Goal: Transaction & Acquisition: Download file/media

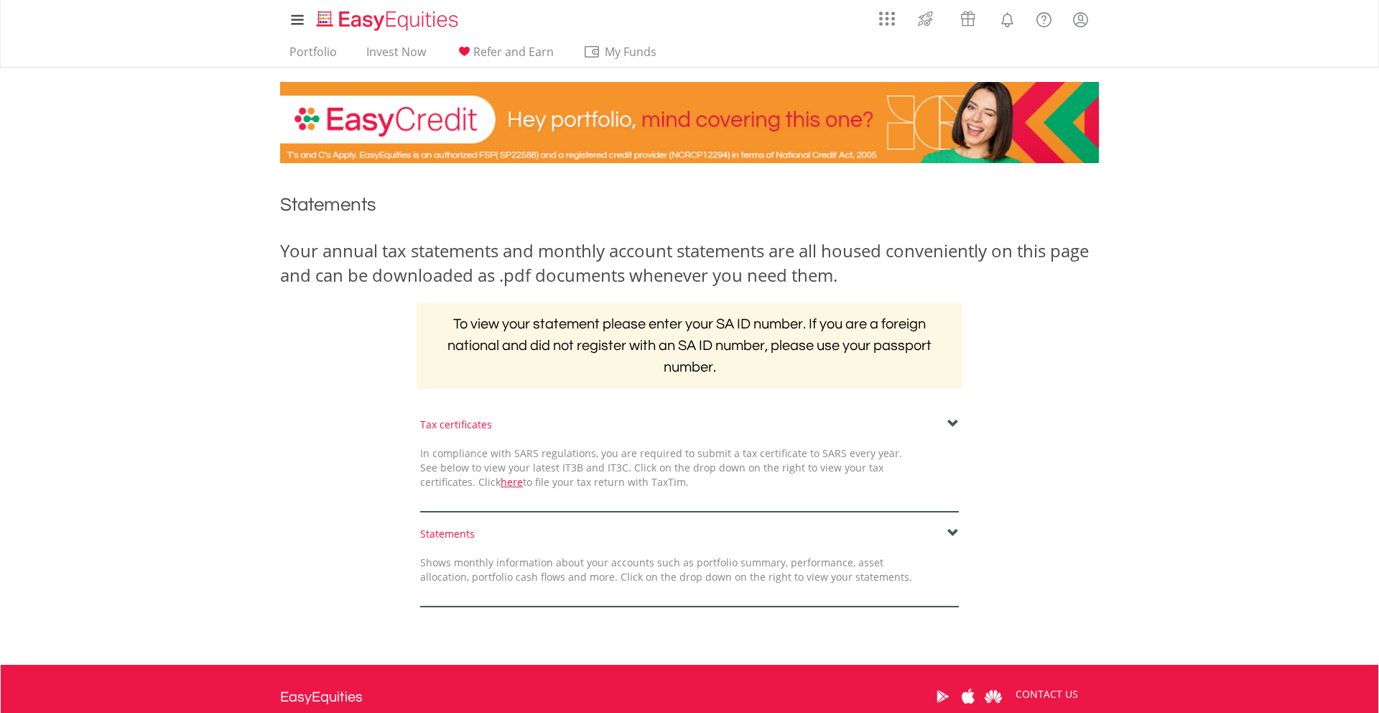
click at [951, 527] on span at bounding box center [953, 532] width 11 height 11
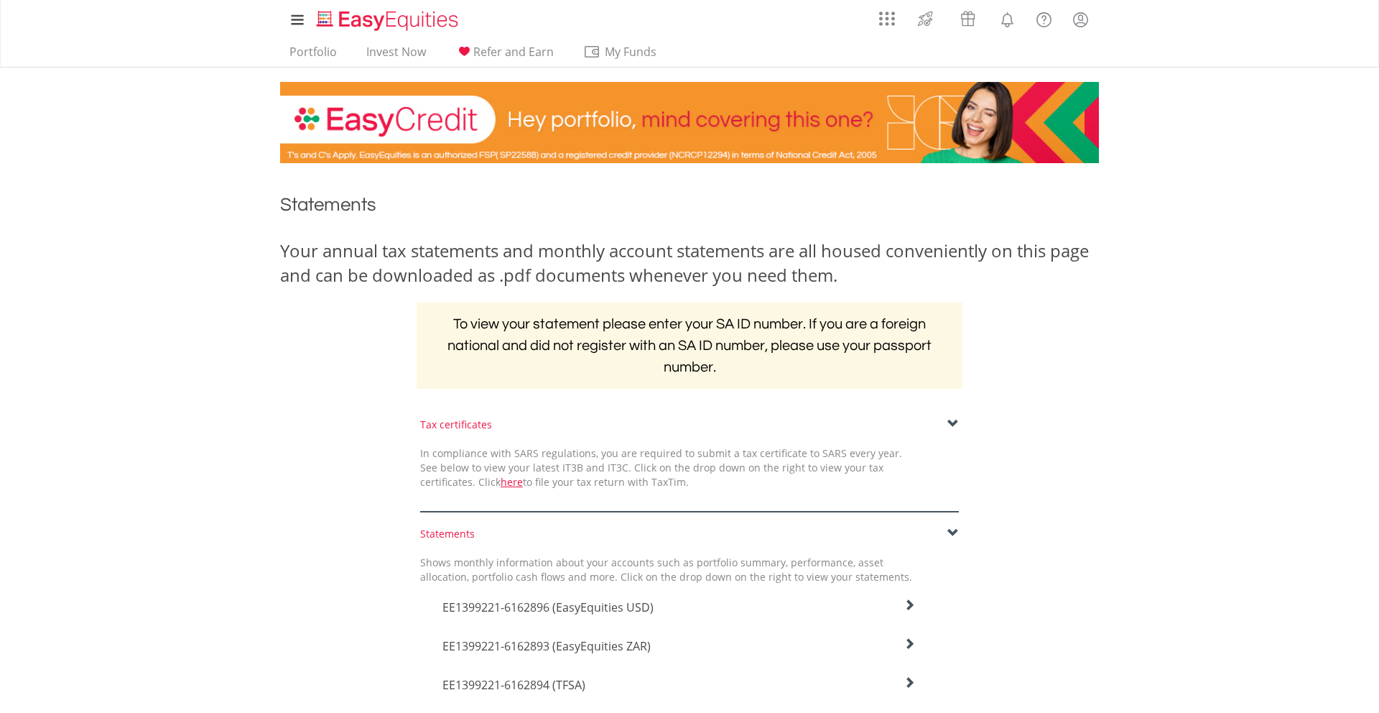
scroll to position [275, 0]
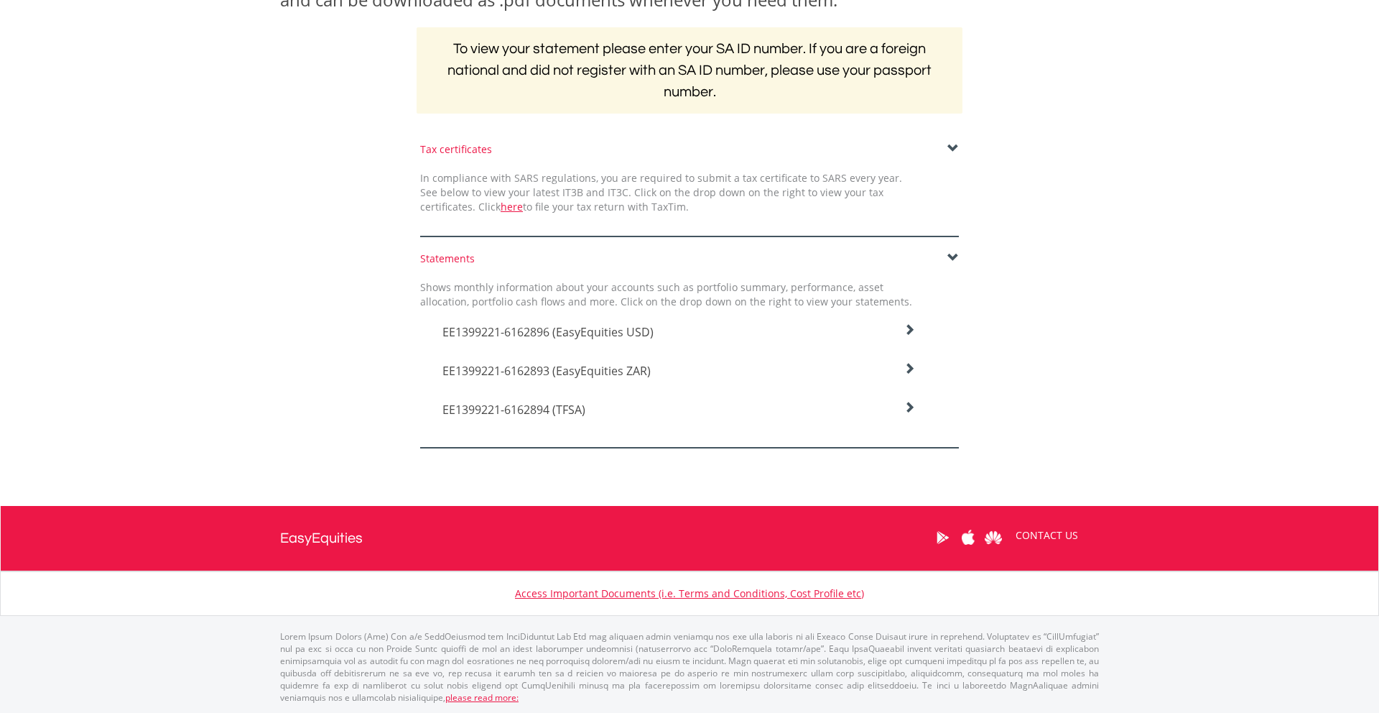
click at [598, 330] on span "EE1399221-6162896 (EasyEquities USD)" at bounding box center [548, 332] width 211 height 16
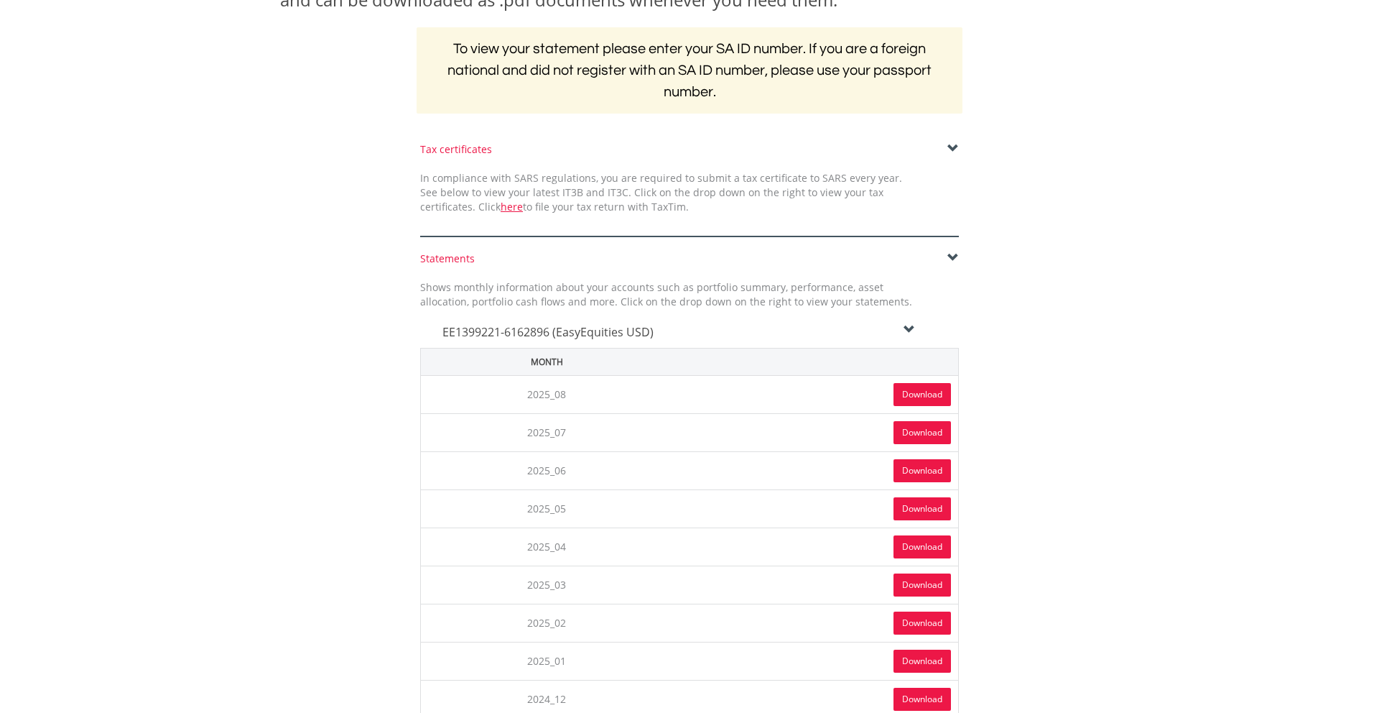
click at [941, 395] on link "Download" at bounding box center [922, 394] width 57 height 23
click at [685, 337] on h4 "EE1399221-6162896 (EasyEquities USD)" at bounding box center [679, 331] width 473 height 17
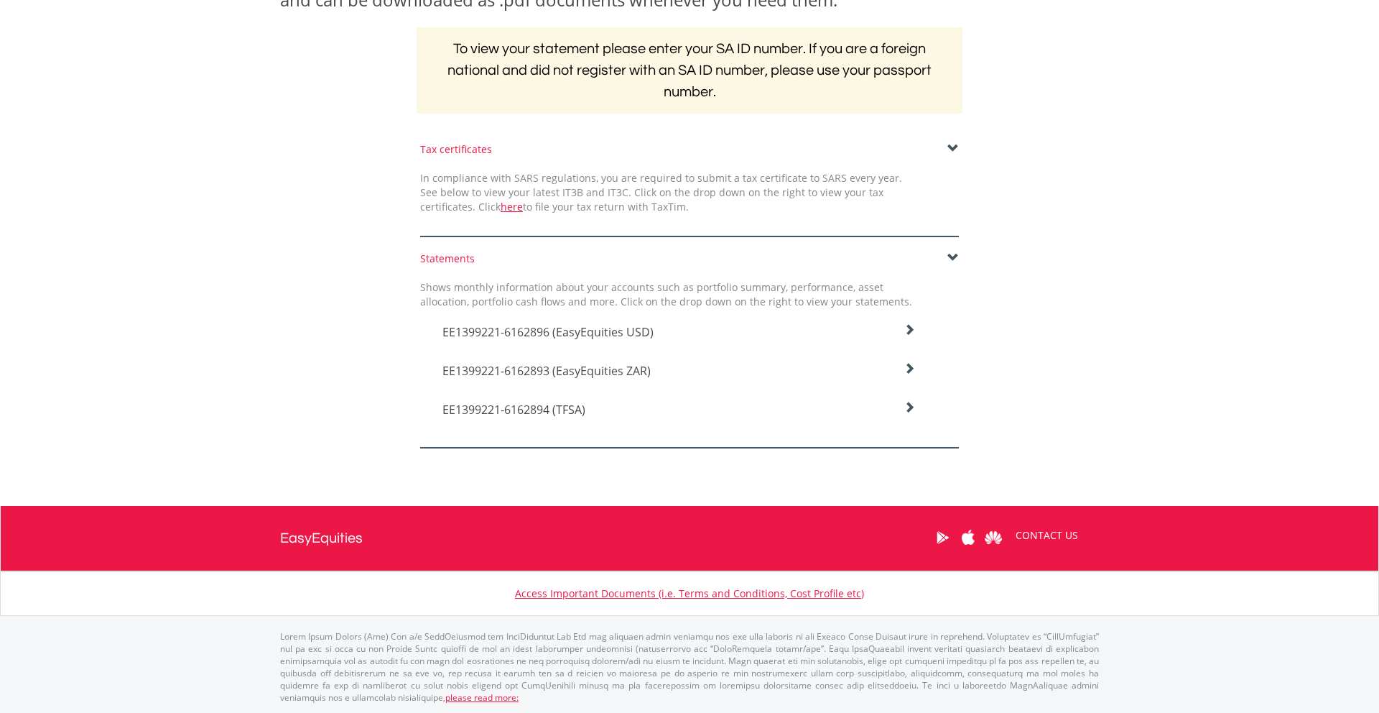
click at [634, 366] on span "EE1399221-6162893 (EasyEquities ZAR)" at bounding box center [547, 371] width 208 height 16
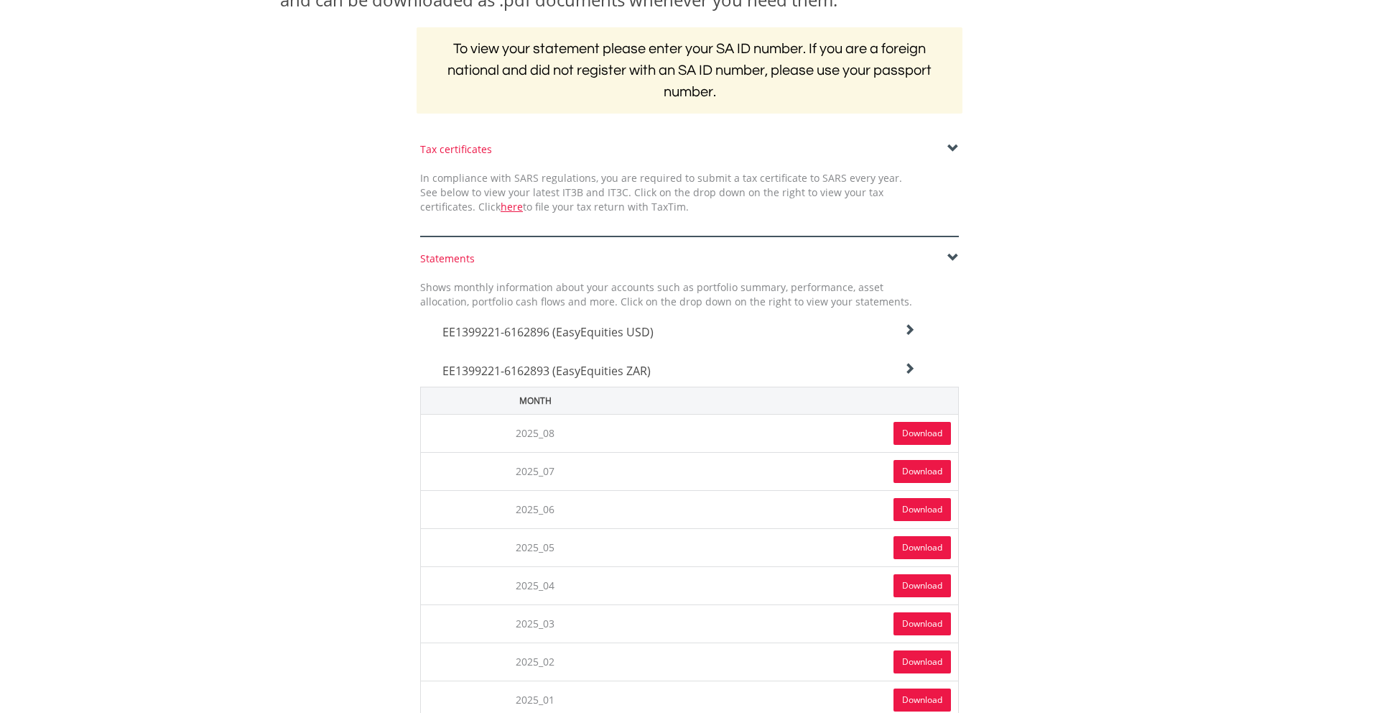
click at [915, 426] on link "Download" at bounding box center [922, 433] width 57 height 23
click at [624, 363] on span "EE1399221-6162893 (EasyEquities ZAR)" at bounding box center [547, 371] width 208 height 16
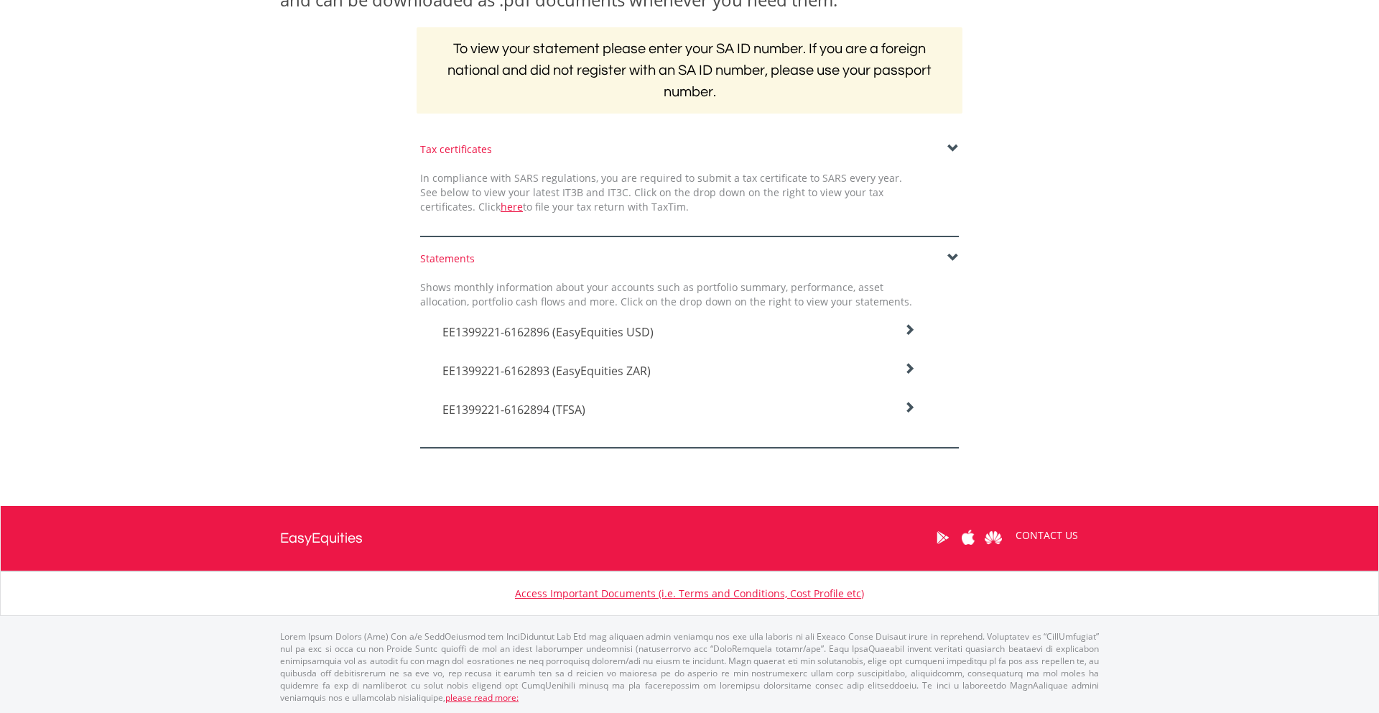
click at [580, 417] on h4 "EE1399221-6162894 (TFSA)" at bounding box center [679, 409] width 473 height 17
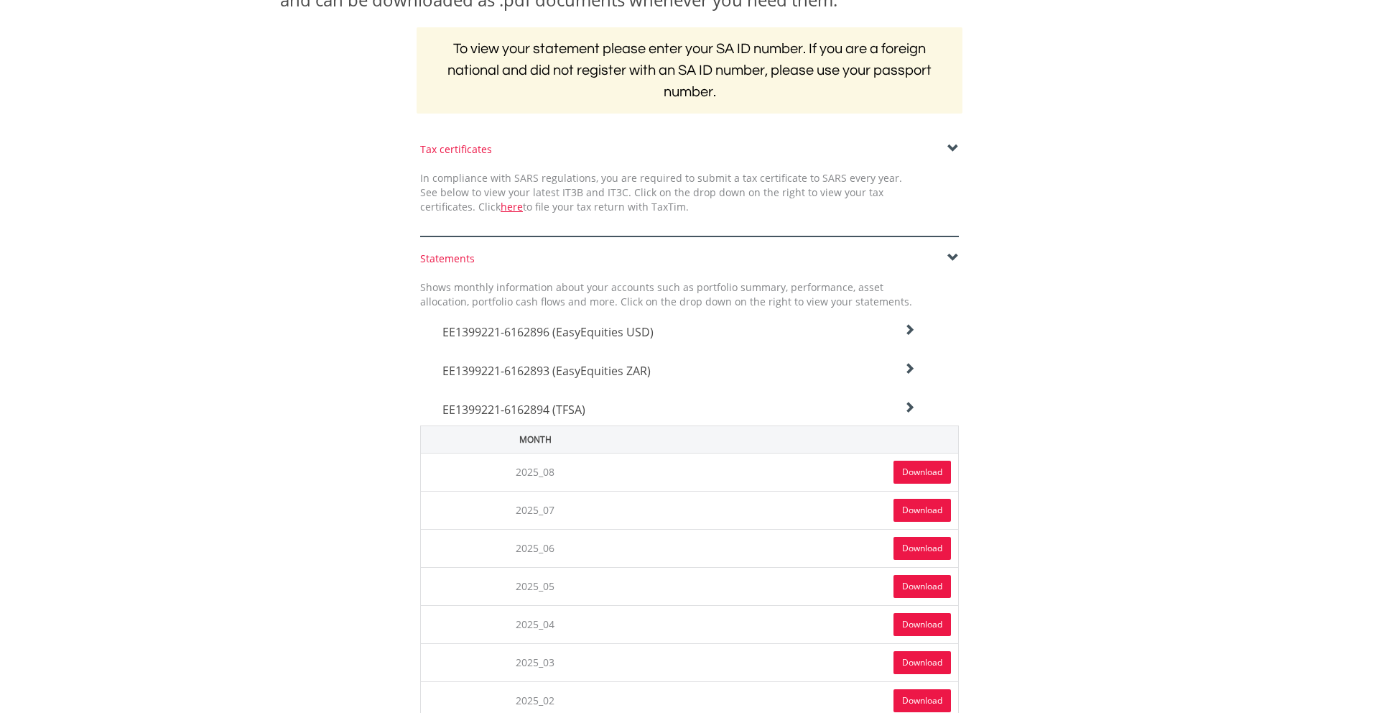
click at [922, 469] on link "Download" at bounding box center [922, 471] width 57 height 23
